Goal: Task Accomplishment & Management: Manage account settings

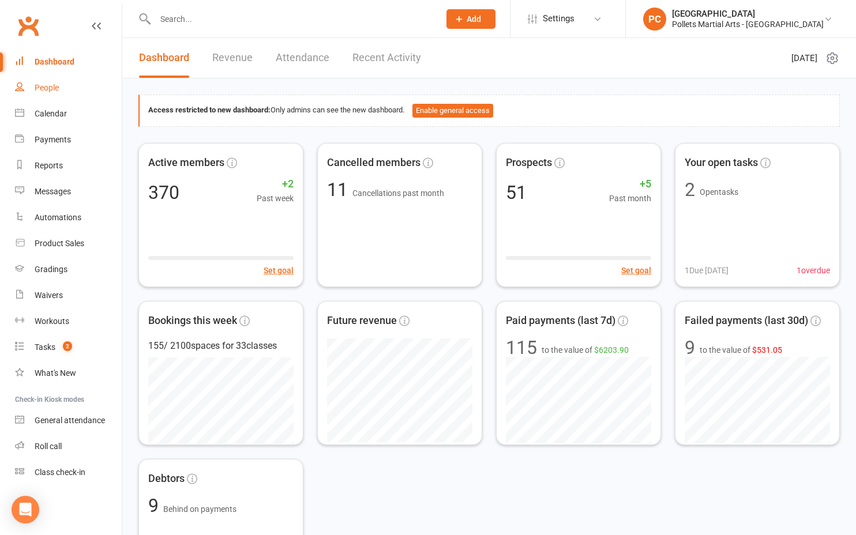
click at [51, 93] on link "People" at bounding box center [68, 88] width 107 height 26
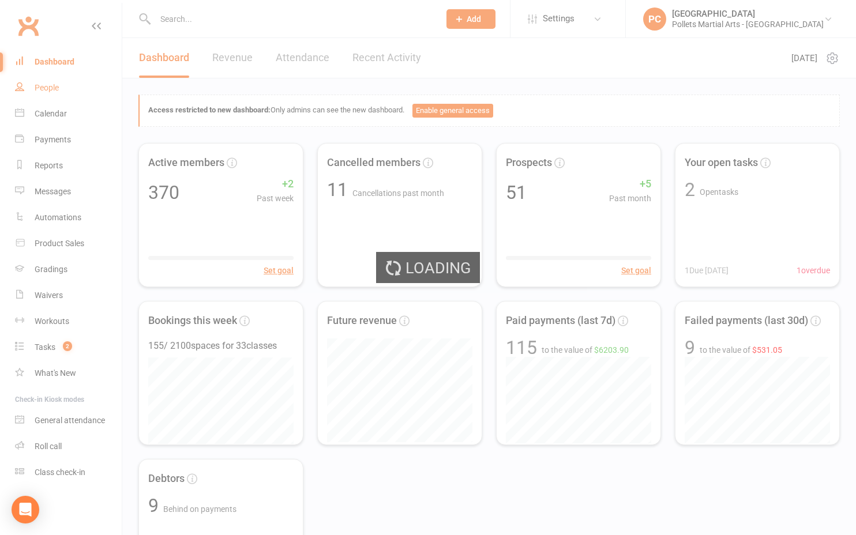
select select "100"
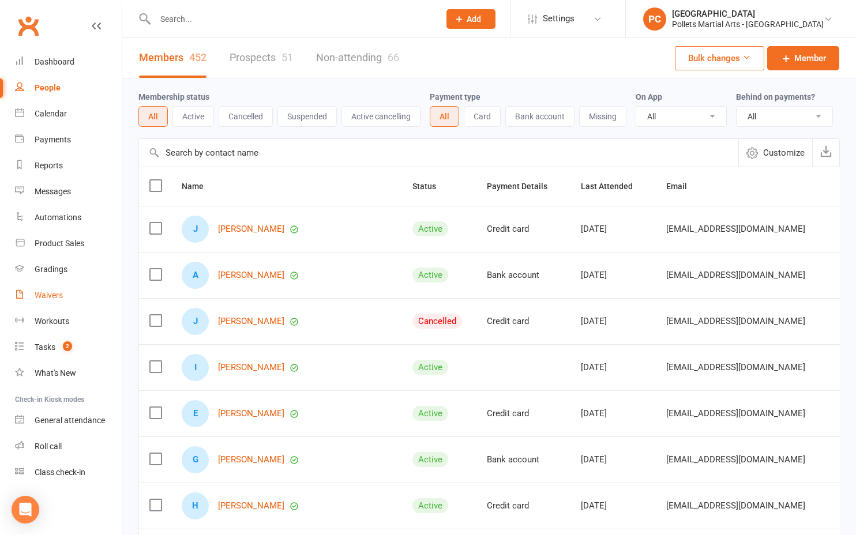
click at [51, 296] on div "Waivers" at bounding box center [49, 295] width 28 height 9
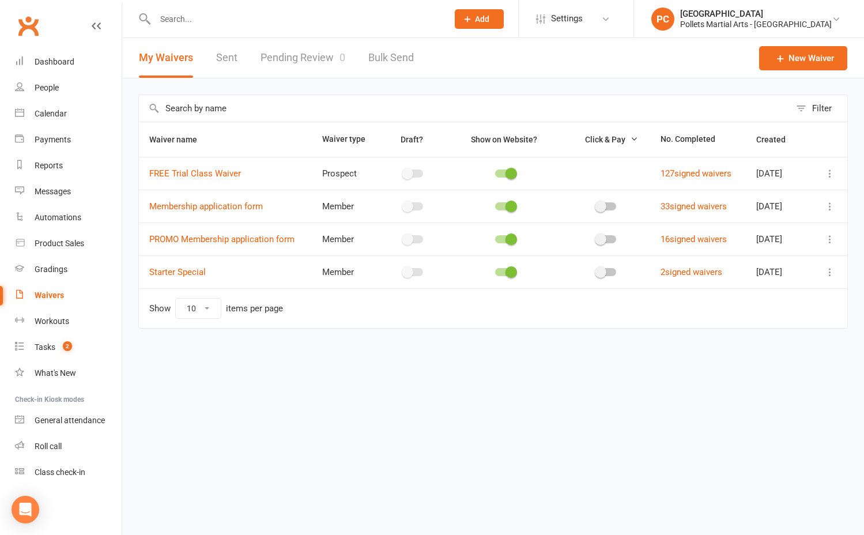
click at [290, 57] on link "Pending Review 0" at bounding box center [303, 58] width 85 height 40
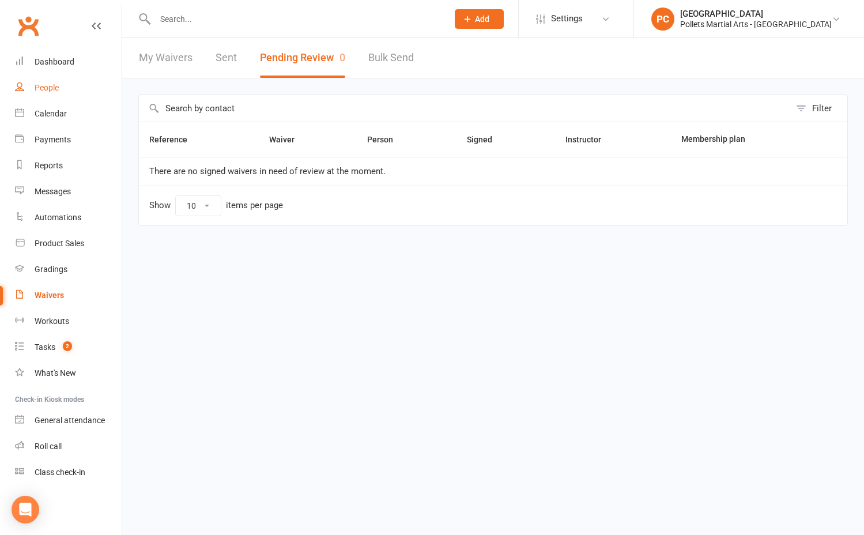
click at [59, 95] on link "People" at bounding box center [68, 88] width 107 height 26
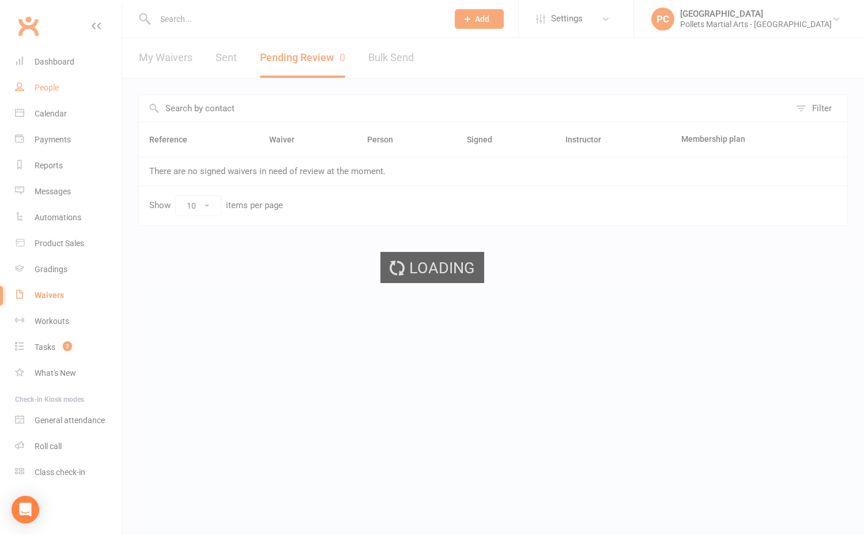
select select "100"
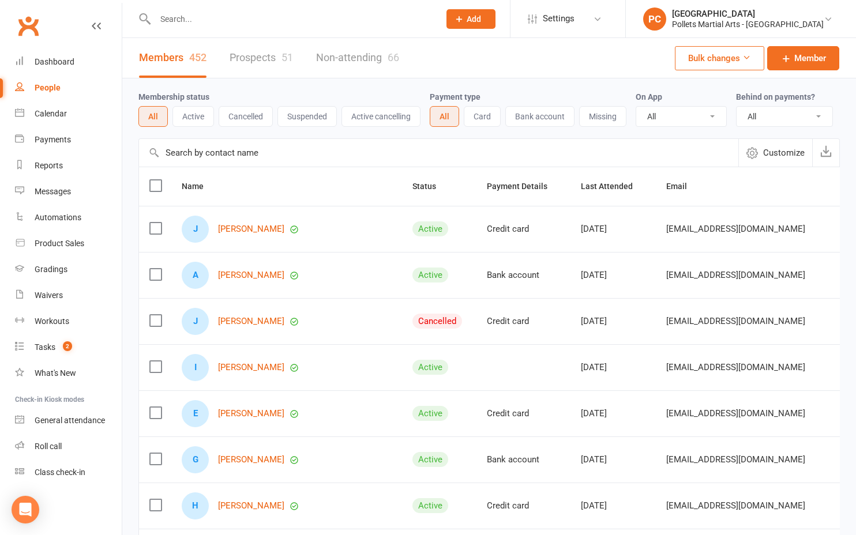
click at [282, 61] on div "51" at bounding box center [287, 57] width 12 height 12
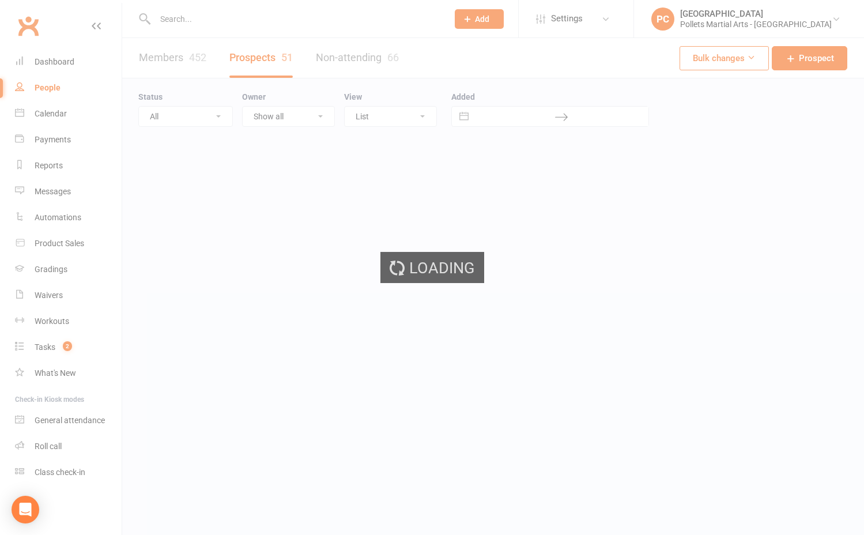
select select "100"
